Goal: Task Accomplishment & Management: Use online tool/utility

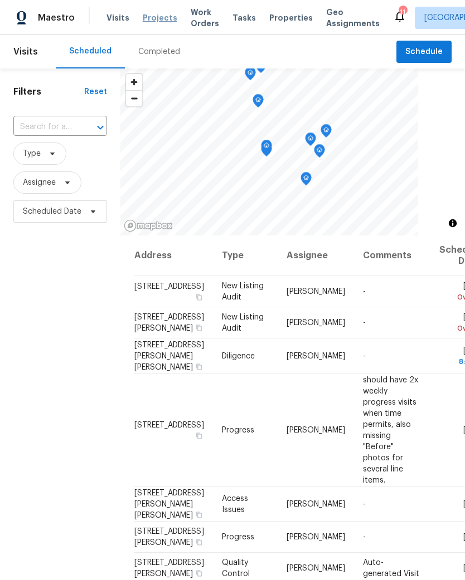
click at [155, 16] on span "Projects" at bounding box center [160, 17] width 35 height 11
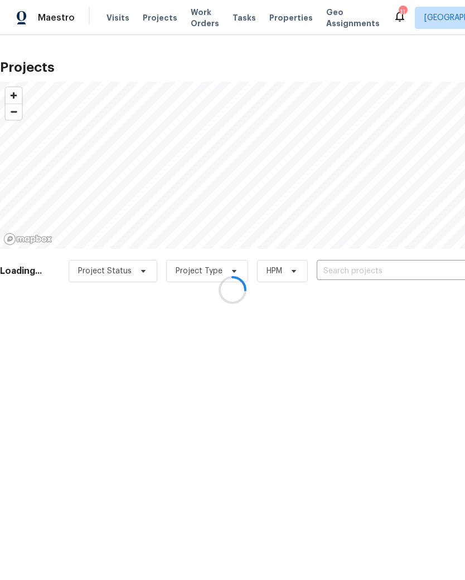
click at [389, 274] on div at bounding box center [232, 290] width 465 height 580
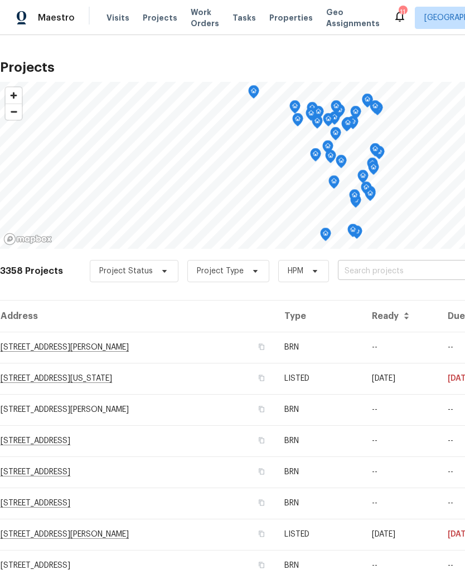
click at [383, 268] on input "text" at bounding box center [402, 271] width 128 height 17
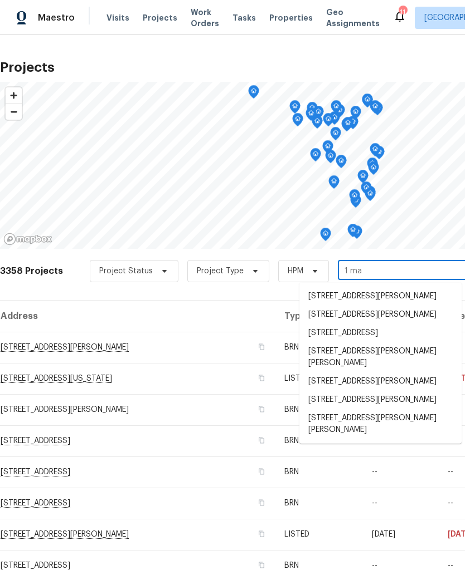
type input "[DATE]"
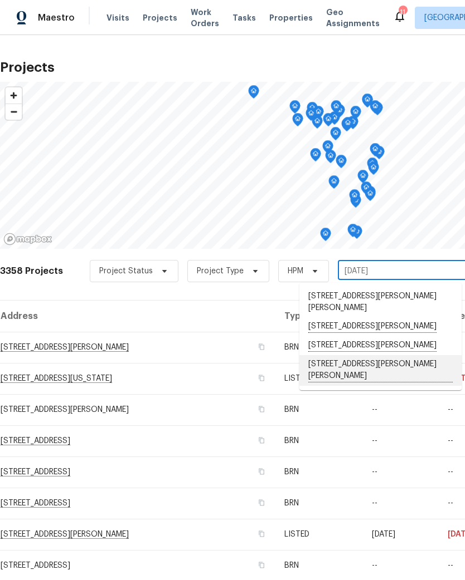
click at [370, 355] on li "[STREET_ADDRESS][PERSON_NAME][PERSON_NAME]" at bounding box center [380, 370] width 162 height 31
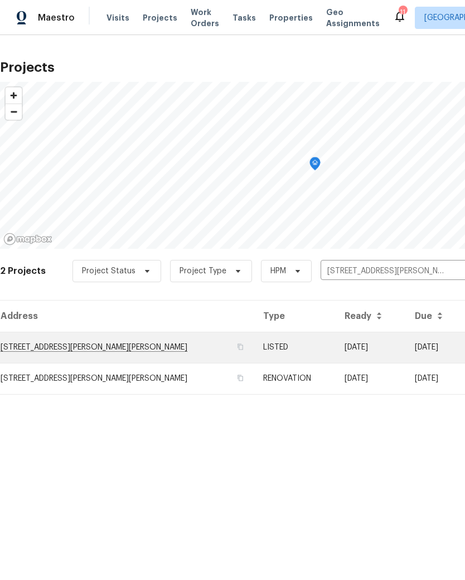
click at [112, 348] on td "[STREET_ADDRESS][PERSON_NAME][PERSON_NAME]" at bounding box center [127, 347] width 254 height 31
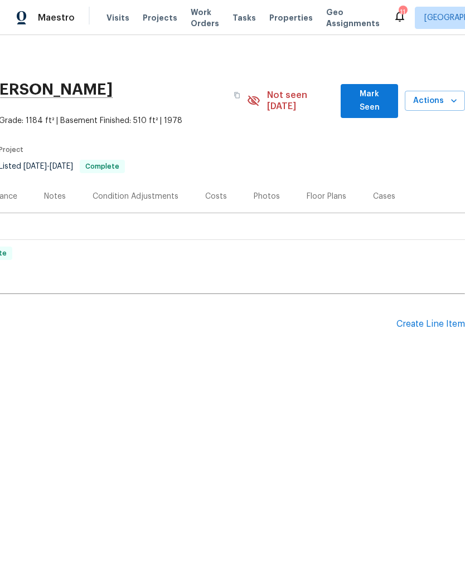
scroll to position [0, 165]
click at [448, 96] on icon "button" at bounding box center [453, 100] width 11 height 11
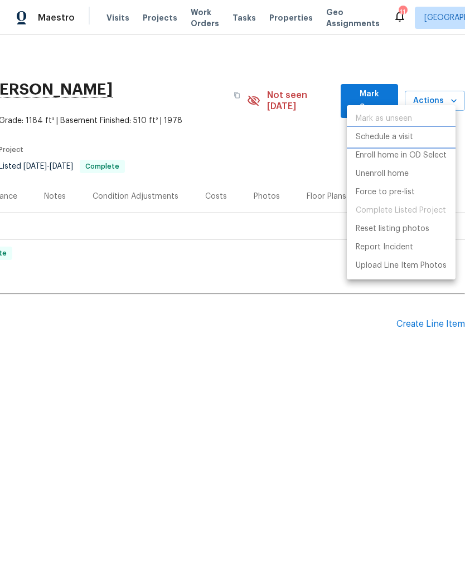
click at [398, 139] on p "Schedule a visit" at bounding box center [383, 137] width 57 height 12
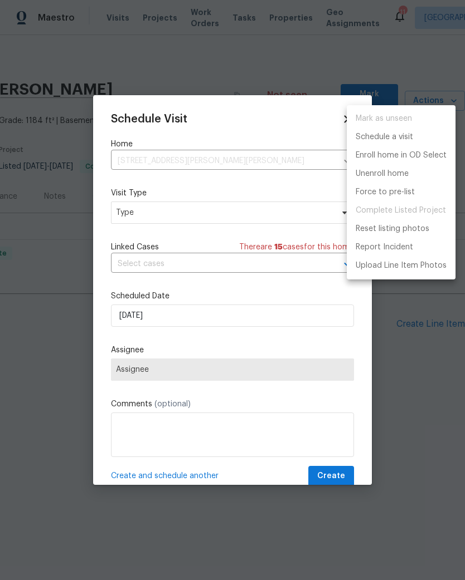
click at [162, 219] on div at bounding box center [232, 290] width 465 height 580
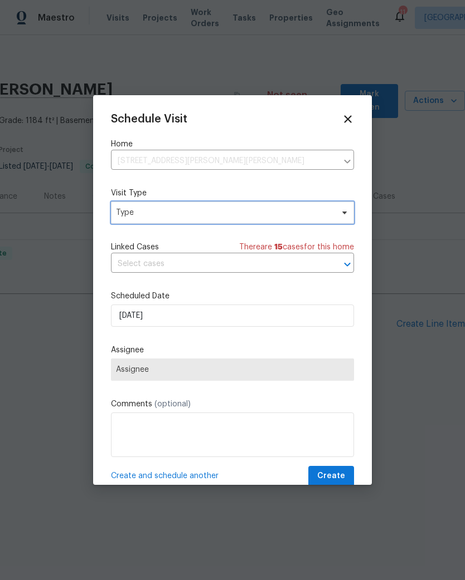
click at [164, 218] on span "Type" at bounding box center [224, 212] width 217 height 11
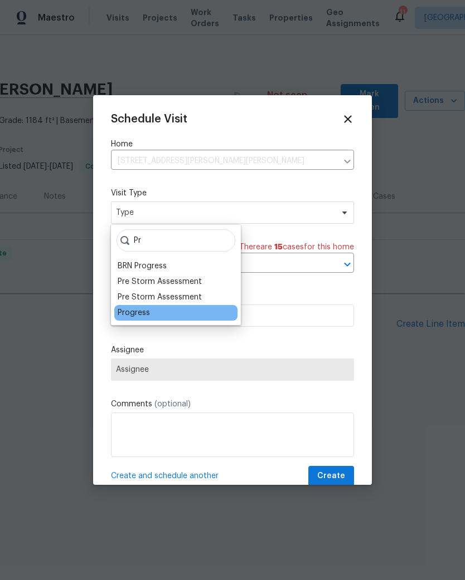
type input "Pr"
click at [138, 315] on div "Progress" at bounding box center [134, 312] width 32 height 11
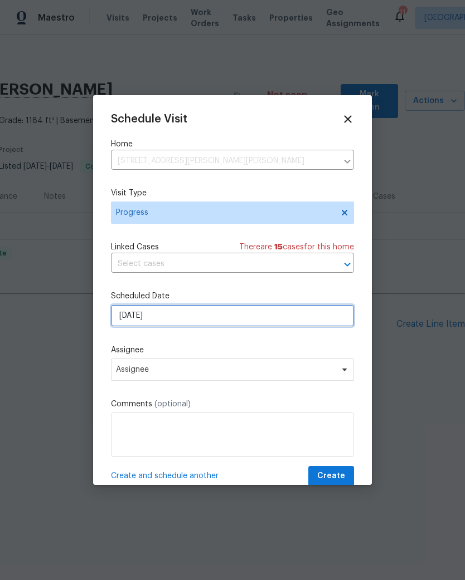
click at [150, 316] on input "[DATE]" at bounding box center [232, 316] width 243 height 22
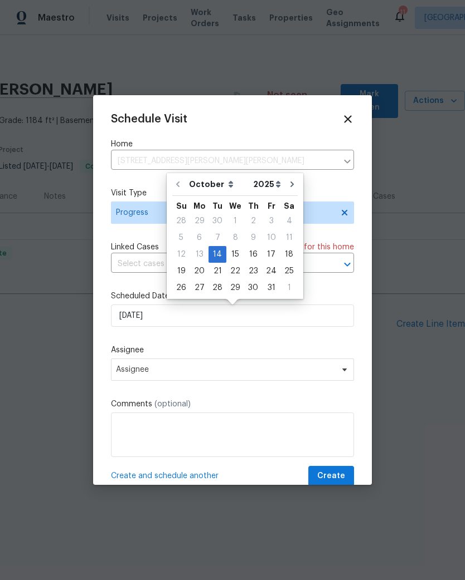
click at [150, 336] on div "Schedule Visit Home [STREET_ADDRESS][PERSON_NAME][PERSON_NAME] ​ Visit Type Pro…" at bounding box center [232, 300] width 243 height 374
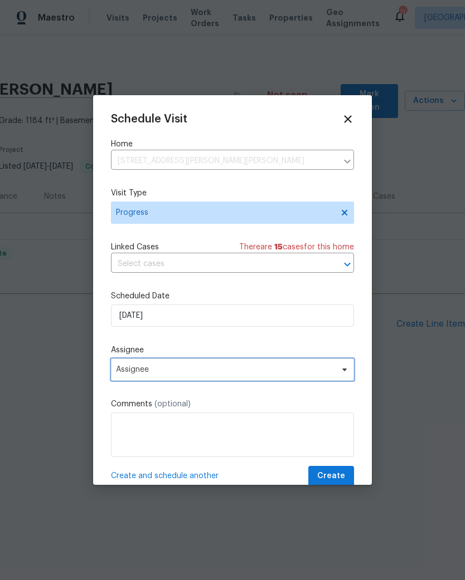
click at [140, 369] on span "Assignee" at bounding box center [225, 369] width 218 height 9
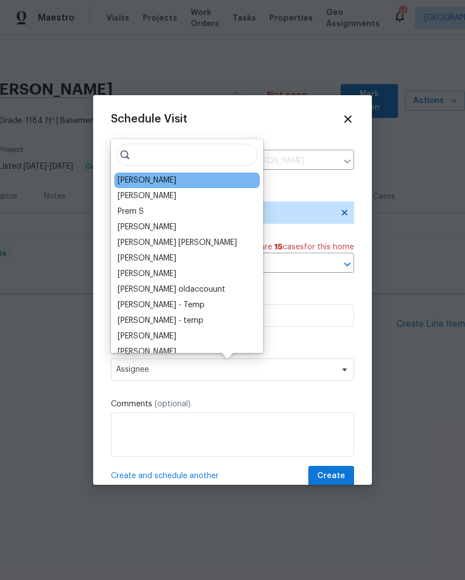
click at [149, 185] on div "[PERSON_NAME]" at bounding box center [147, 180] width 58 height 11
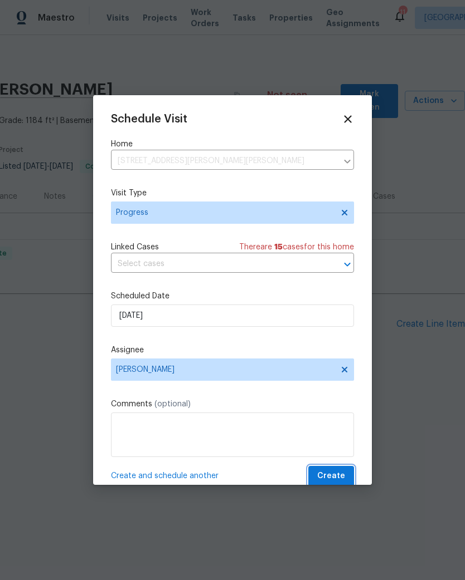
click at [334, 475] on span "Create" at bounding box center [331, 477] width 28 height 14
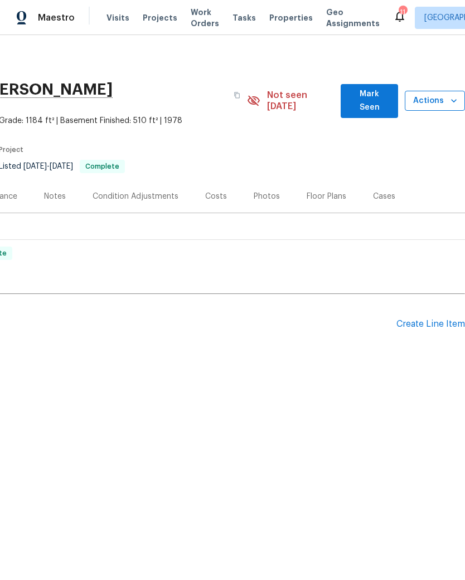
click at [450, 97] on icon "button" at bounding box center [453, 100] width 11 height 11
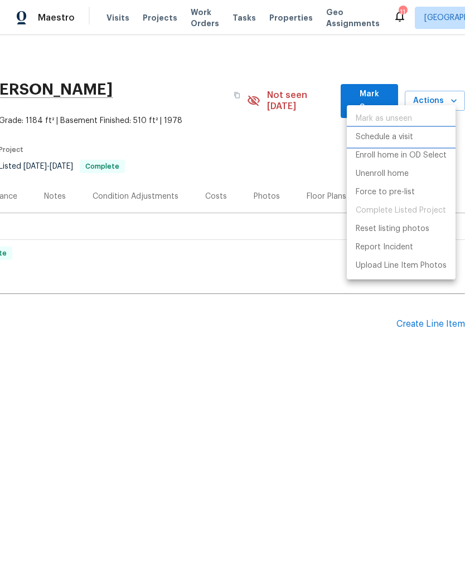
click at [404, 140] on p "Schedule a visit" at bounding box center [383, 137] width 57 height 12
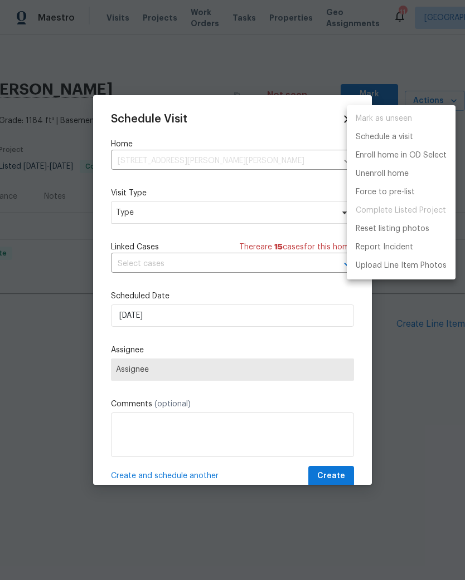
click at [203, 216] on div at bounding box center [232, 290] width 465 height 580
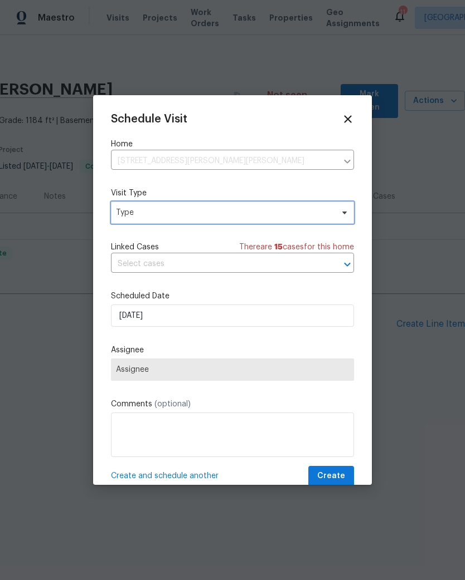
click at [174, 212] on span "Type" at bounding box center [224, 212] width 217 height 11
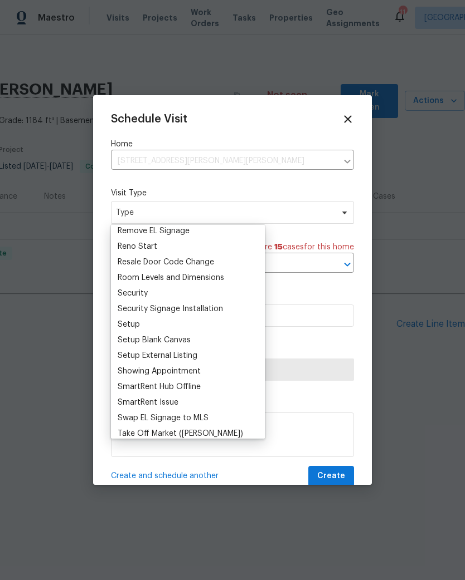
scroll to position [836, 0]
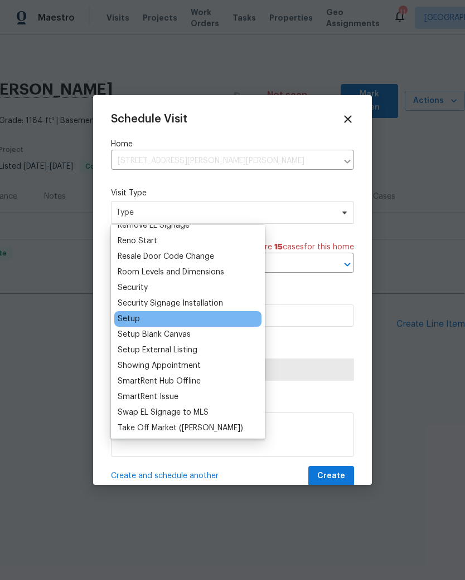
click at [137, 317] on div "Setup" at bounding box center [129, 319] width 22 height 11
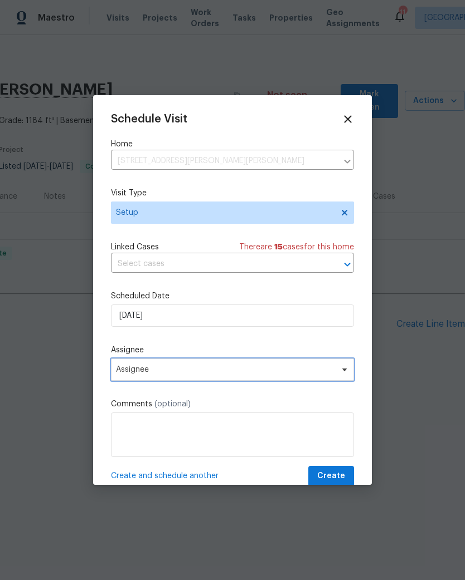
click at [160, 374] on span "Assignee" at bounding box center [225, 369] width 218 height 9
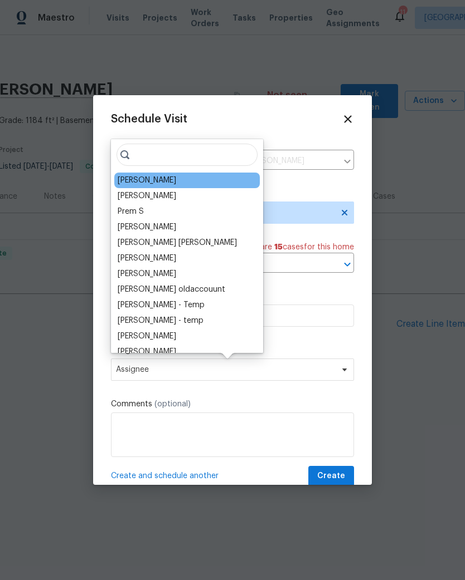
click at [151, 181] on div "[PERSON_NAME]" at bounding box center [147, 180] width 58 height 11
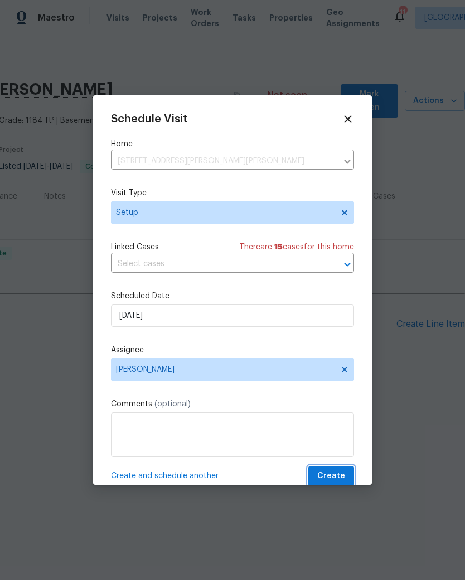
click at [339, 482] on span "Create" at bounding box center [331, 477] width 28 height 14
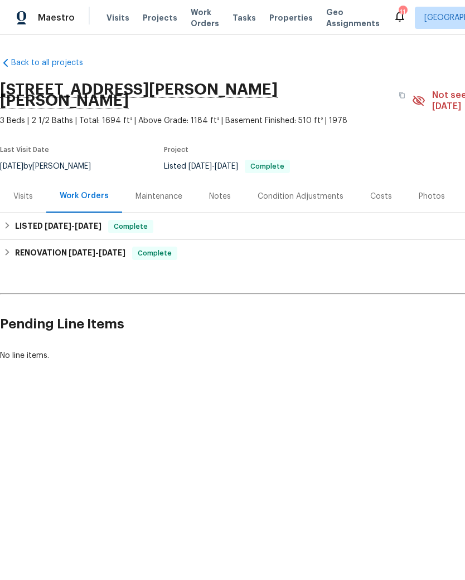
scroll to position [0, 0]
